Goal: Task Accomplishment & Management: Use online tool/utility

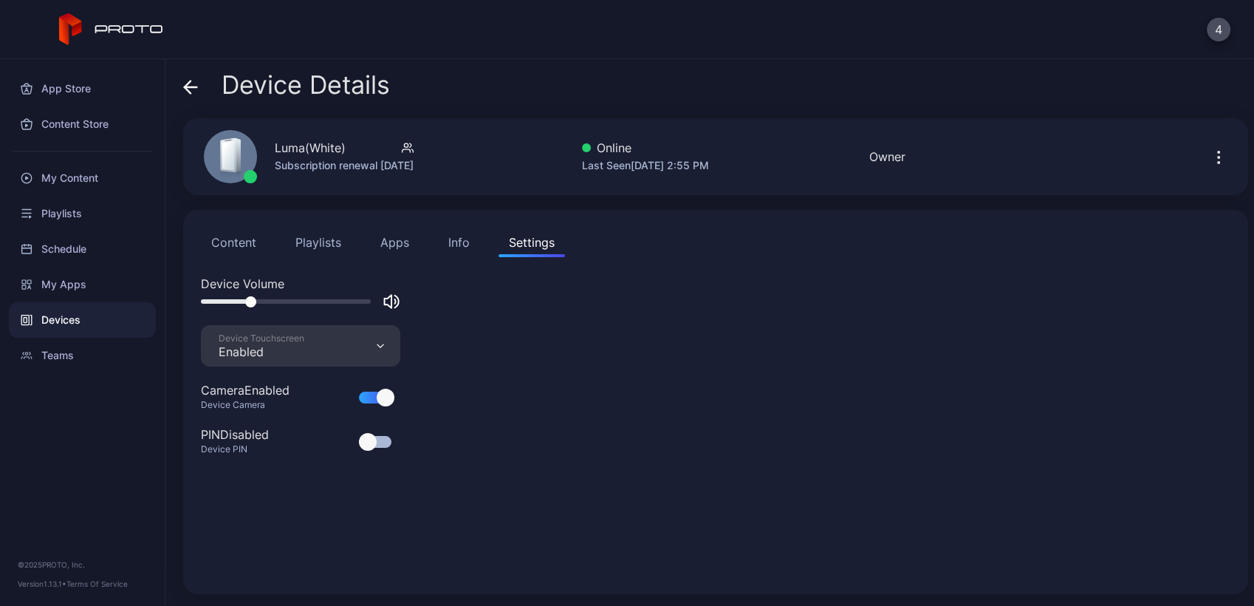
click at [247, 247] on button "Content" at bounding box center [234, 243] width 66 height 30
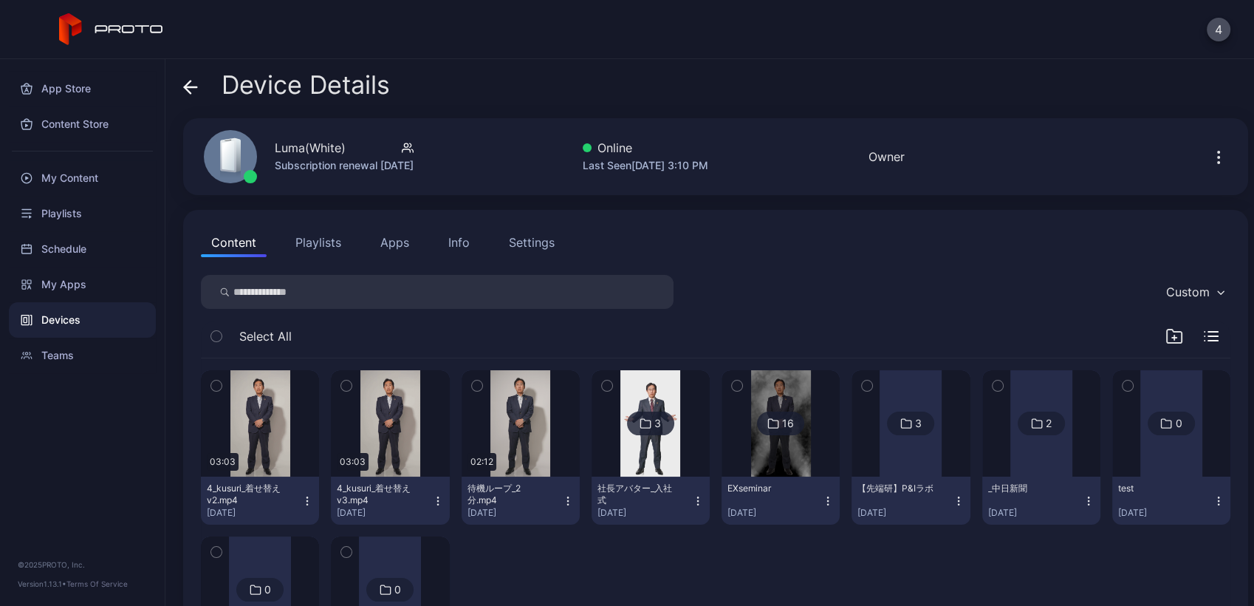
click at [88, 446] on div "App Store Content Store My Content Playlists Schedule My Apps Devices Teams © 2…" at bounding box center [82, 332] width 165 height 547
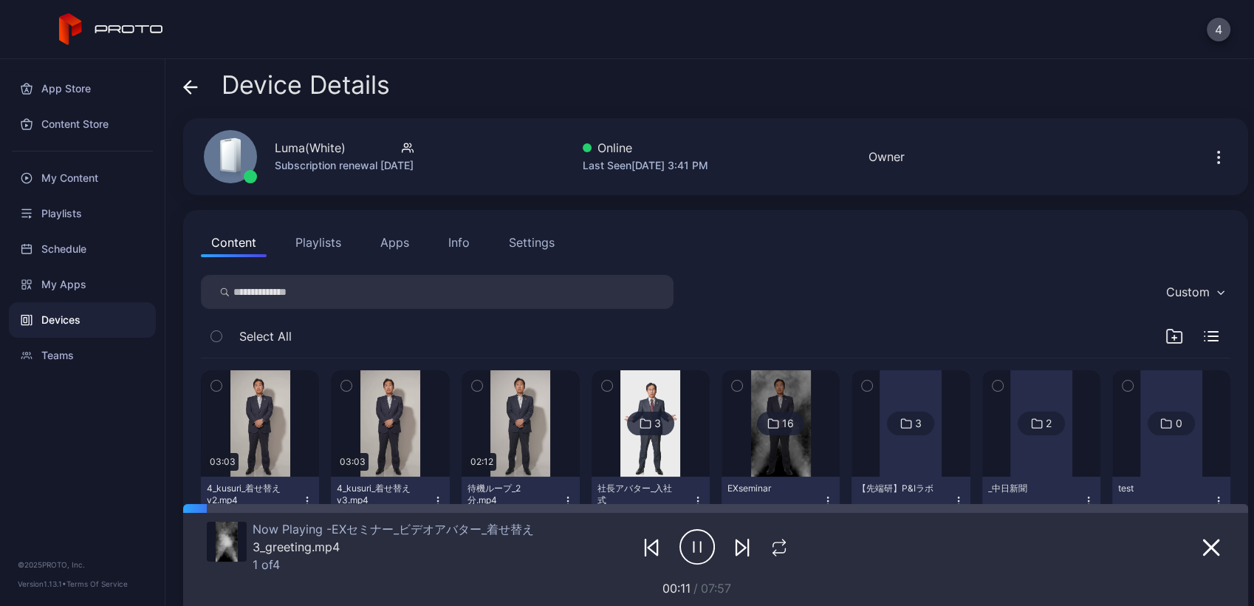
click at [701, 549] on icon "button" at bounding box center [701, 547] width 0 height 10
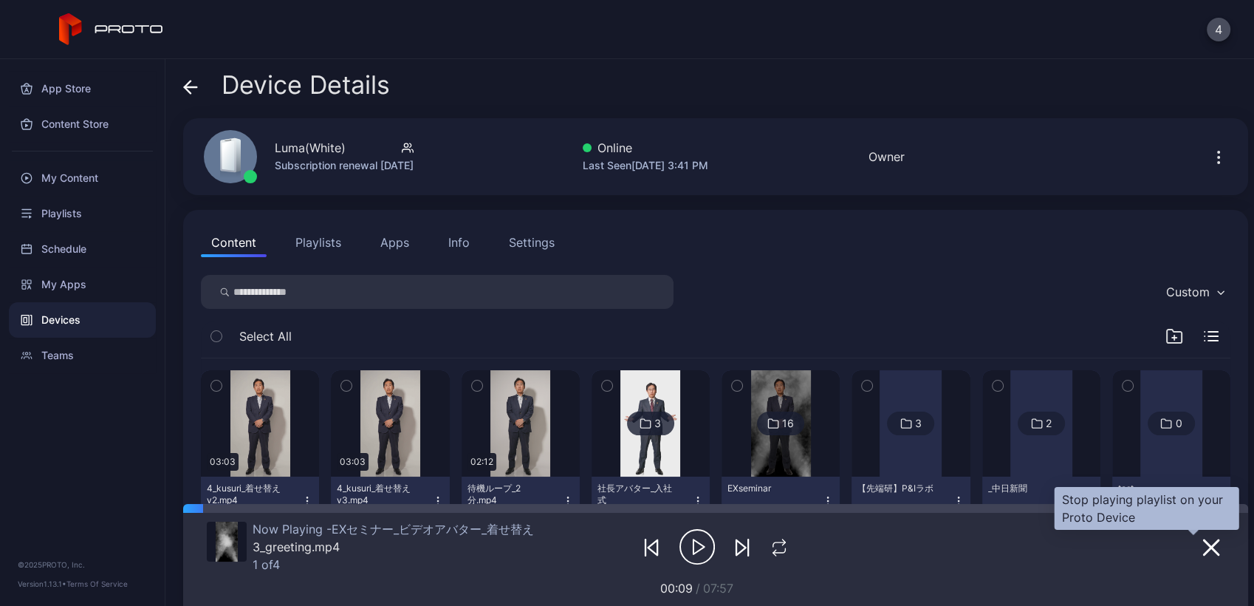
click at [1203, 547] on icon "button" at bounding box center [1212, 548] width 18 height 18
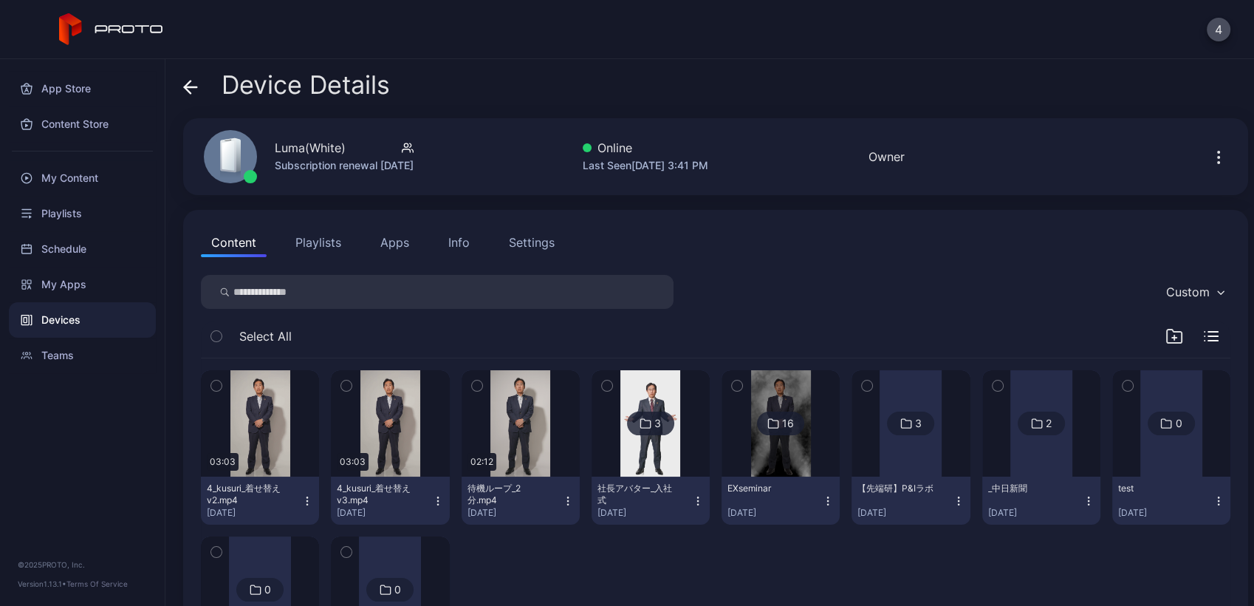
click at [926, 285] on div "Custom" at bounding box center [716, 292] width 1030 height 34
